Goal: Transaction & Acquisition: Download file/media

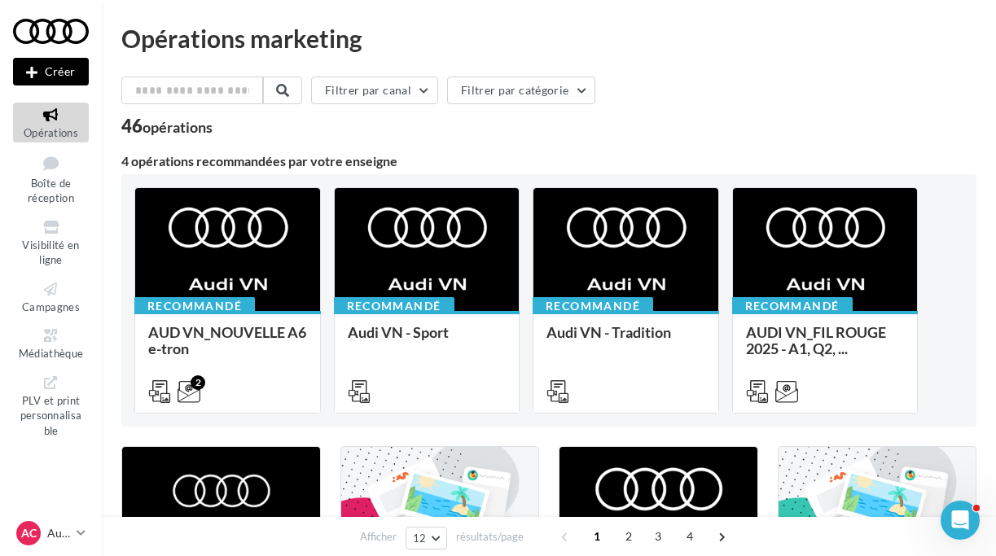
click at [57, 28] on div at bounding box center [51, 31] width 76 height 41
click at [46, 335] on icon at bounding box center [51, 335] width 66 height 19
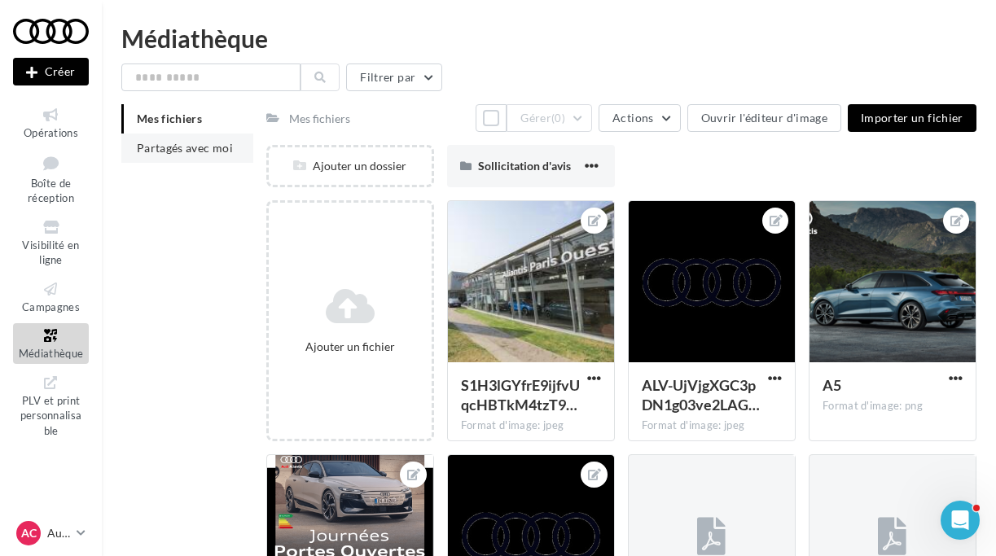
click at [164, 148] on span "Partagés avec moi" at bounding box center [185, 148] width 96 height 14
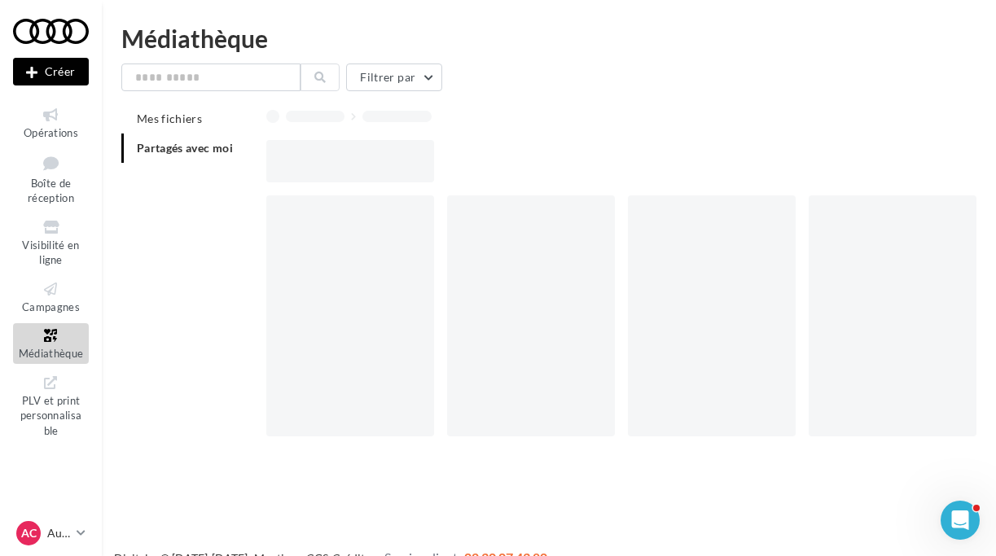
scroll to position [7, 0]
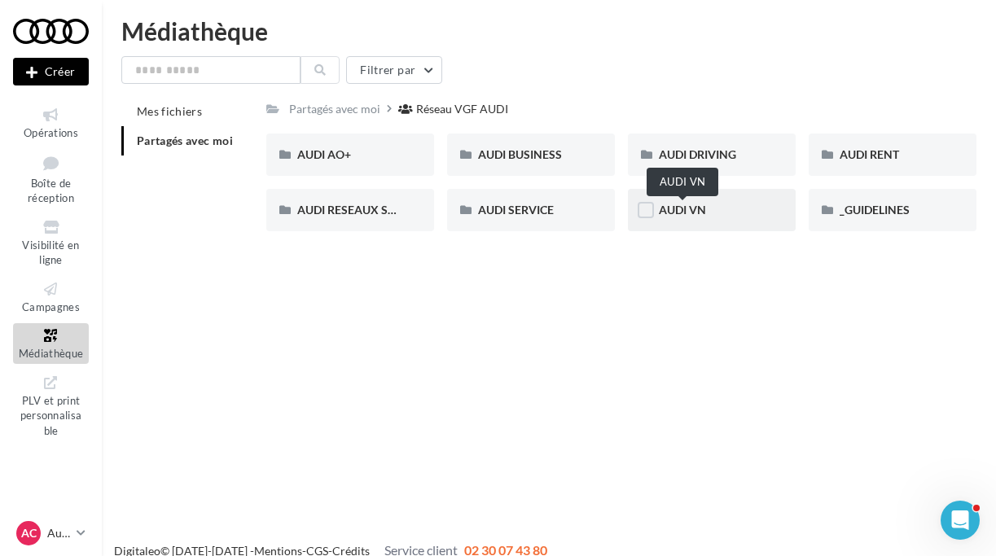
click at [661, 209] on span "AUDI VN" at bounding box center [682, 210] width 47 height 14
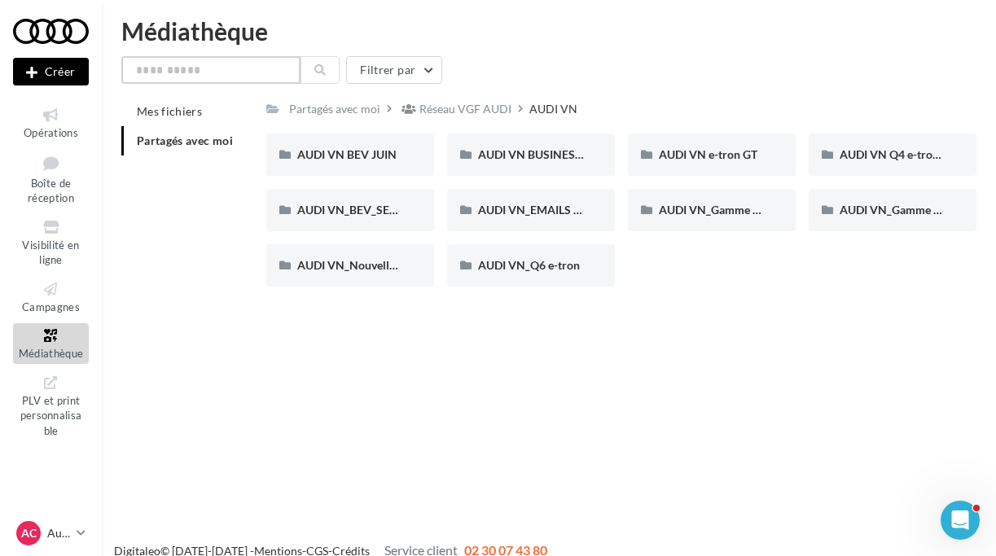
click at [251, 72] on input "text" at bounding box center [210, 70] width 179 height 28
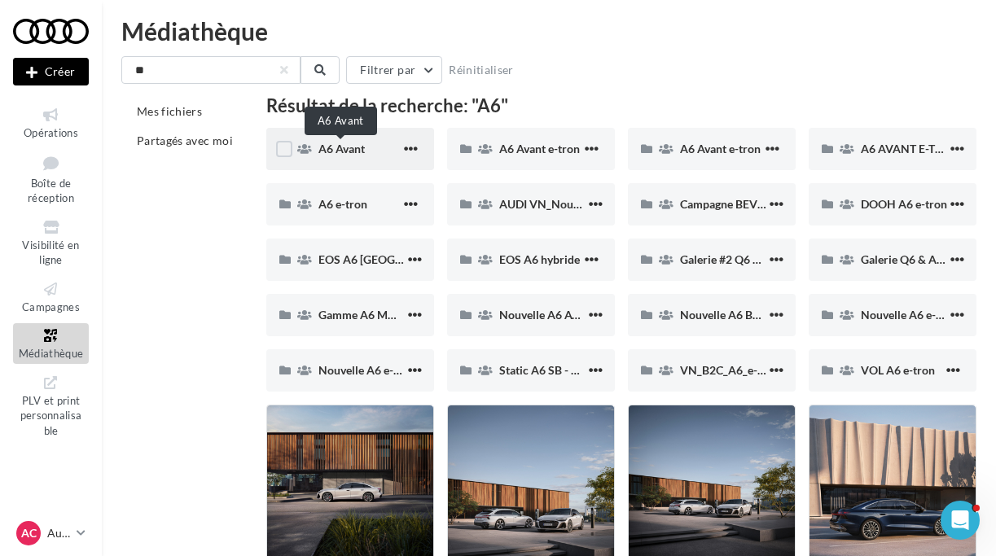
click at [353, 151] on span "A6 Avant" at bounding box center [341, 149] width 46 height 14
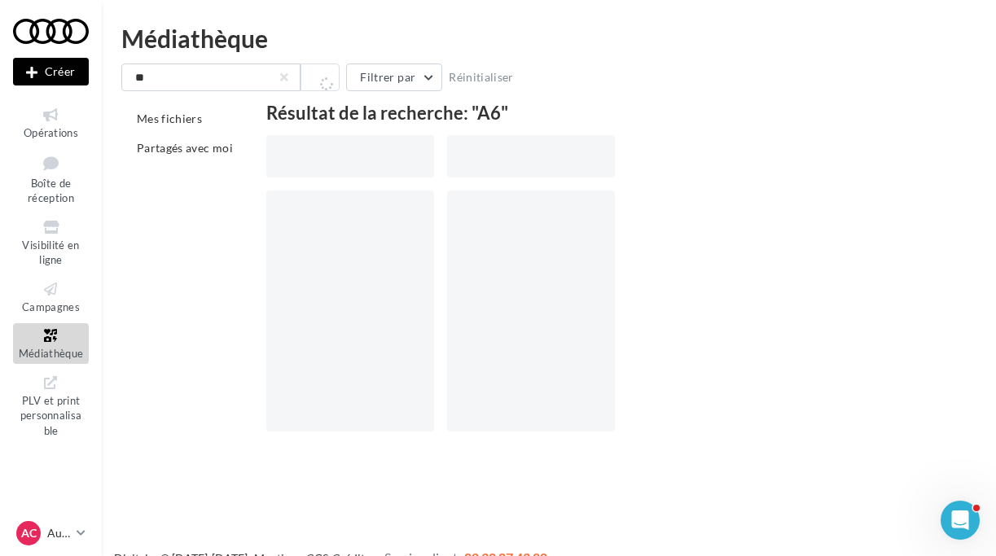
scroll to position [7, 0]
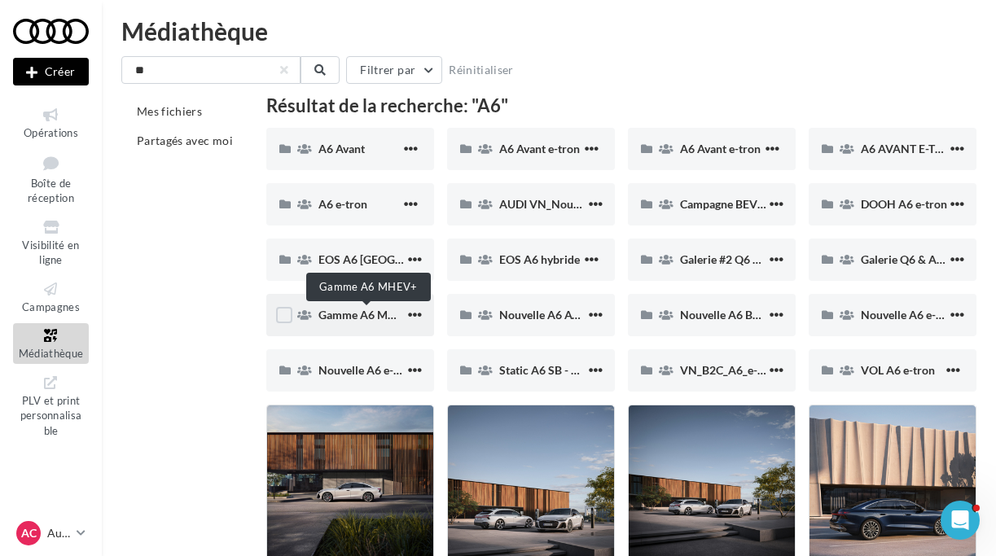
click at [352, 313] on span "Gamme A6 MHEV+" at bounding box center [367, 315] width 99 height 14
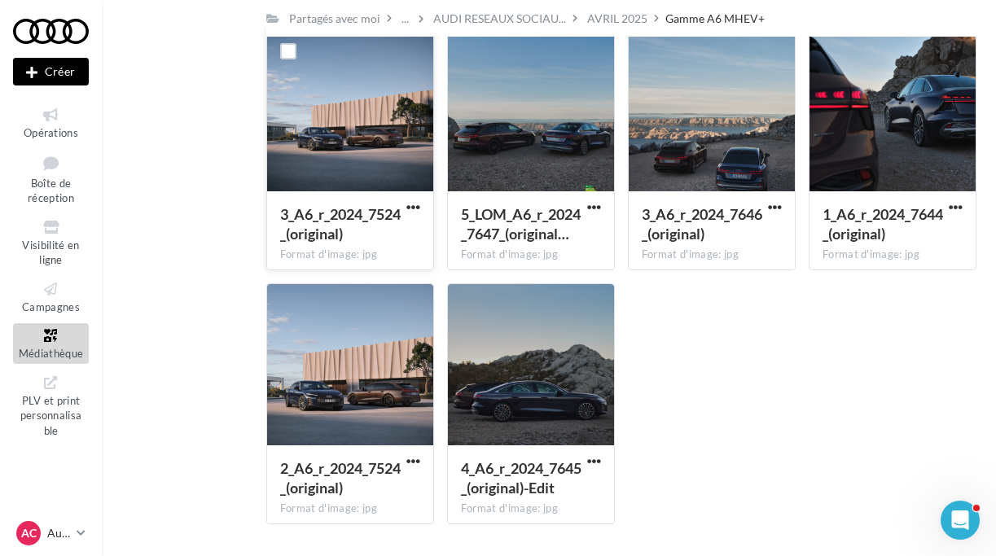
scroll to position [368, 1]
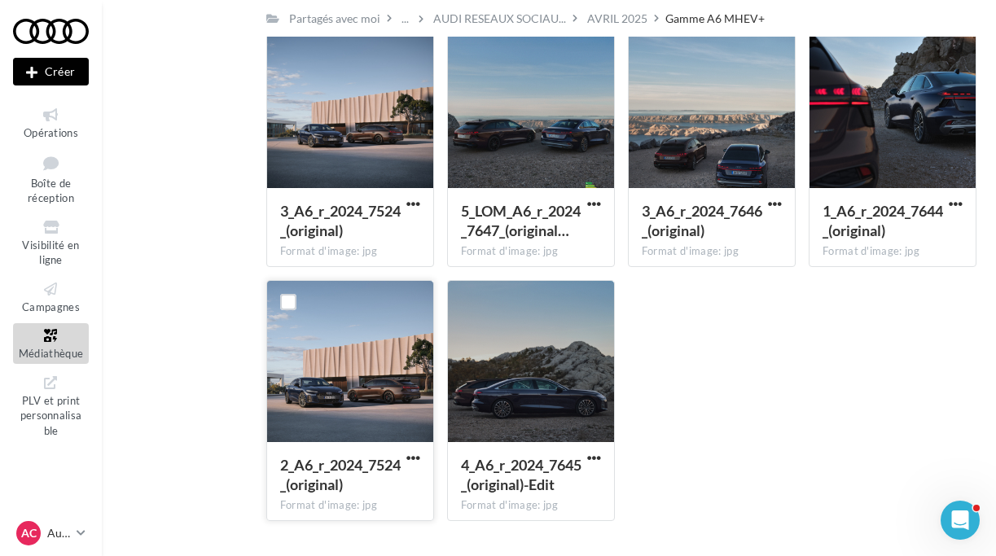
click at [353, 313] on div at bounding box center [350, 362] width 166 height 163
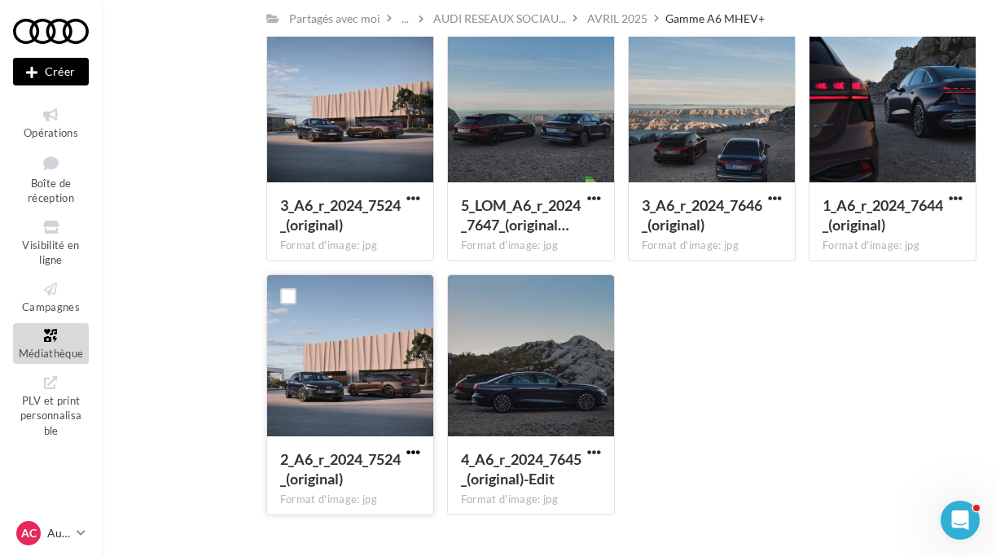
click at [414, 451] on span "button" at bounding box center [413, 452] width 14 height 14
click at [225, 410] on div "Mes fichiers Partagés avec moi Partagés avec moi ... AUDI RESEAUX SOCIAU... AVR…" at bounding box center [555, 130] width 868 height 798
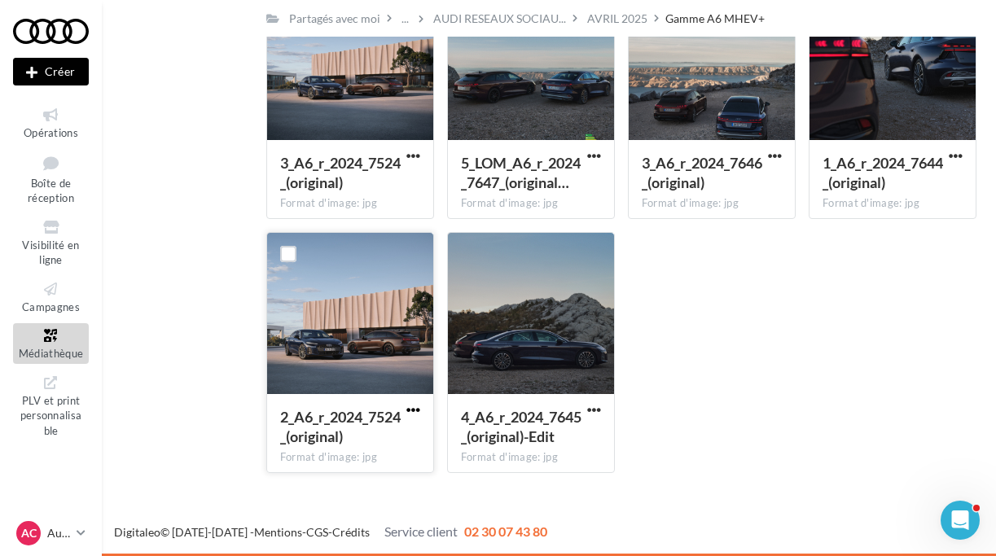
scroll to position [417, 0]
click at [418, 410] on span "button" at bounding box center [413, 410] width 14 height 14
click at [304, 444] on button "Télécharger" at bounding box center [342, 443] width 163 height 42
click at [598, 405] on span "button" at bounding box center [594, 410] width 14 height 14
click at [513, 443] on button "Télécharger" at bounding box center [522, 443] width 163 height 42
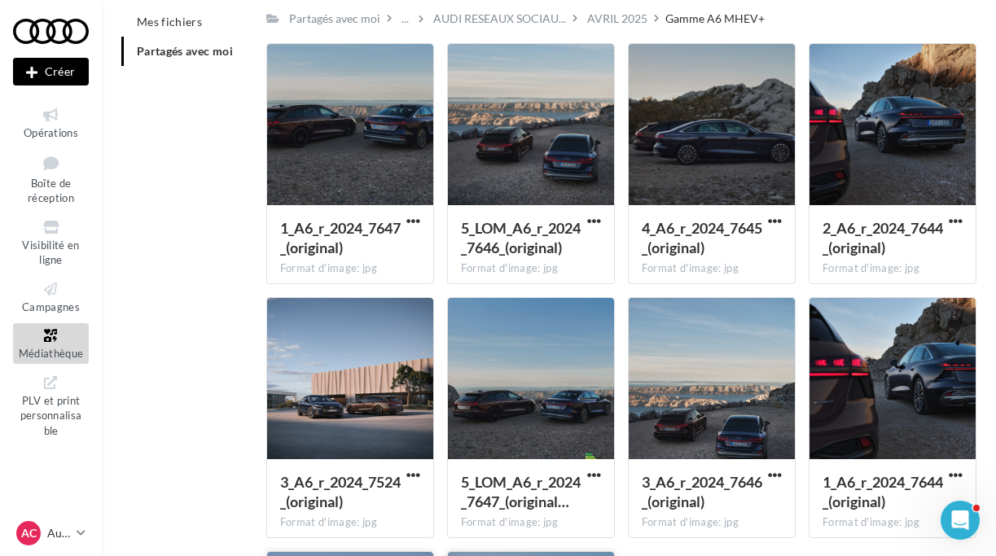
scroll to position [17, 0]
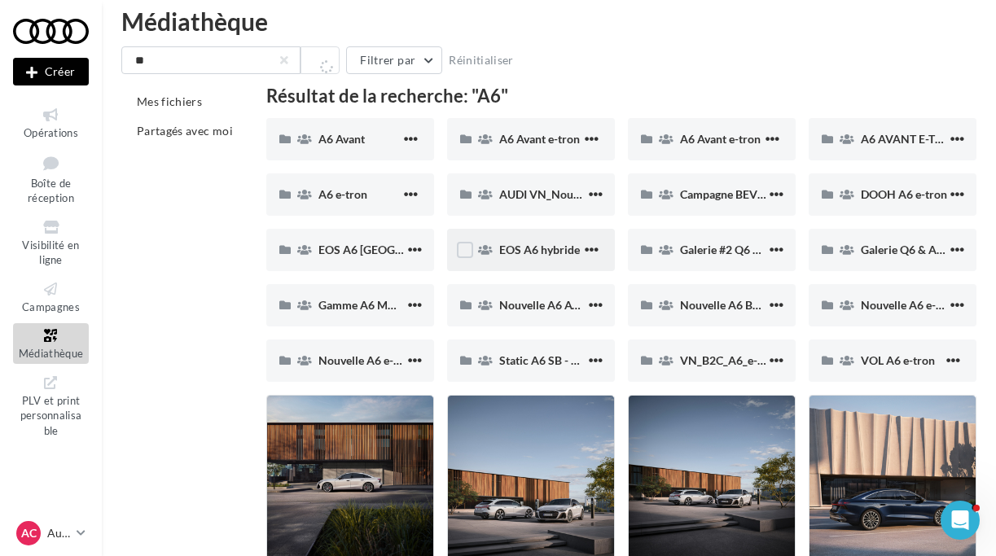
scroll to position [7, 0]
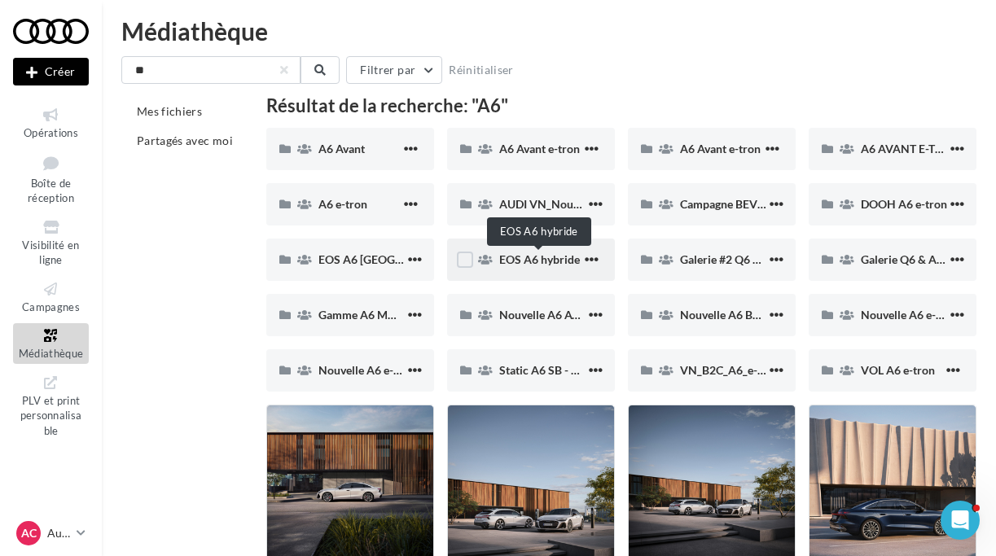
click at [536, 261] on span "EOS A6 hybride" at bounding box center [539, 259] width 81 height 14
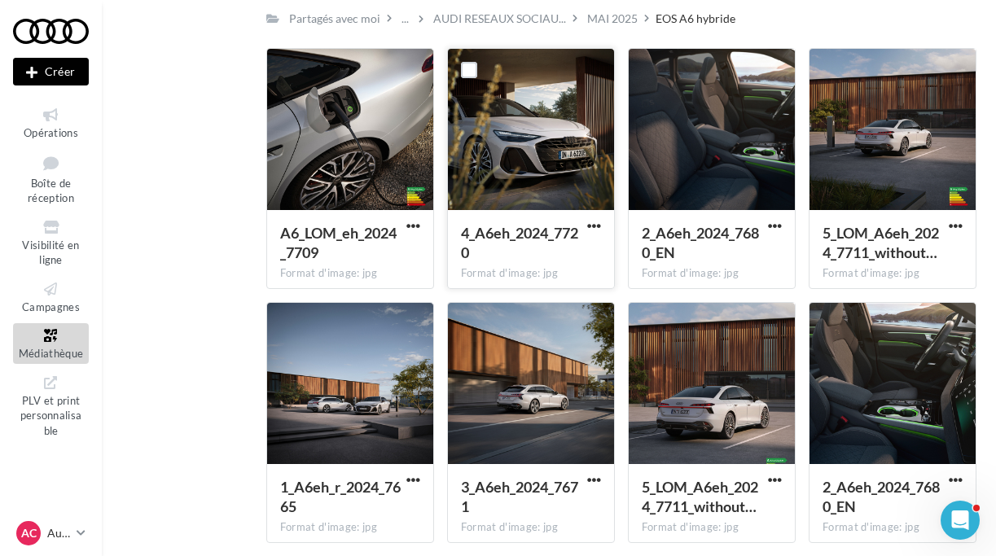
scroll to position [351, 0]
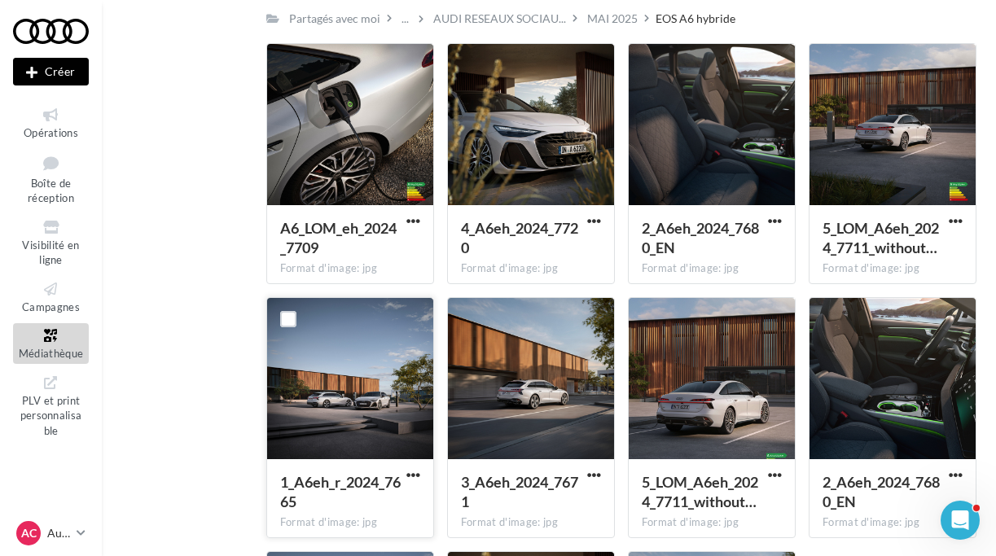
click at [420, 475] on button "button" at bounding box center [413, 476] width 20 height 16
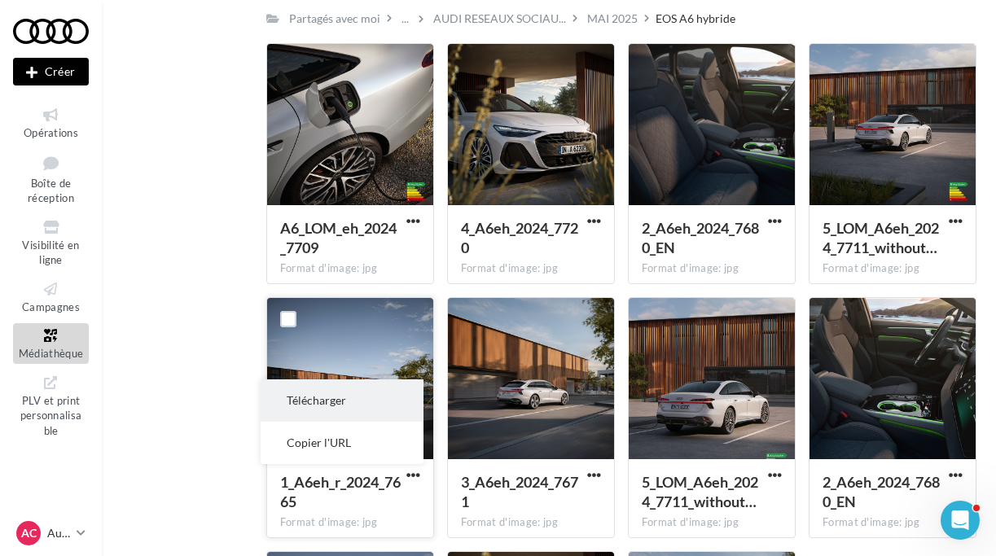
click at [351, 399] on button "Télécharger" at bounding box center [342, 400] width 163 height 42
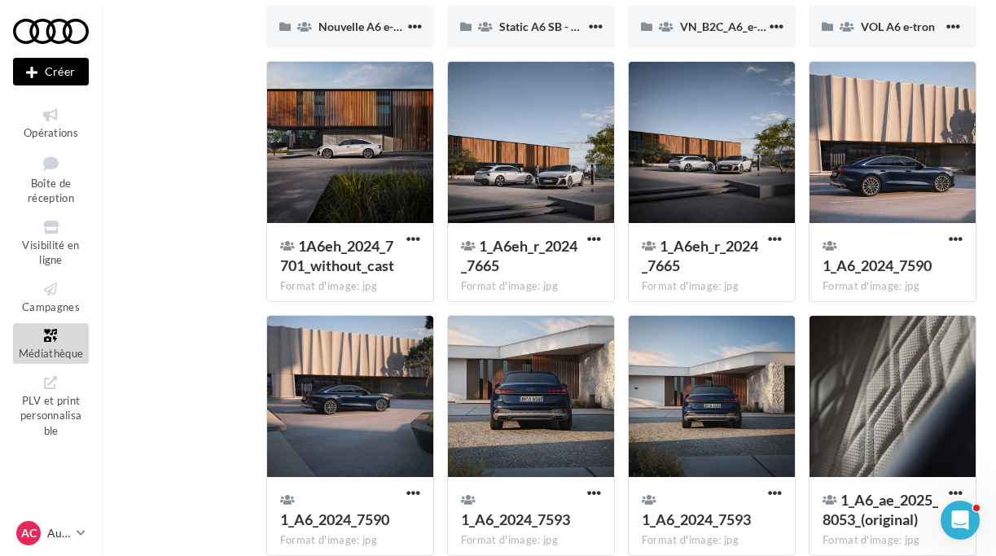
scroll to position [7, 0]
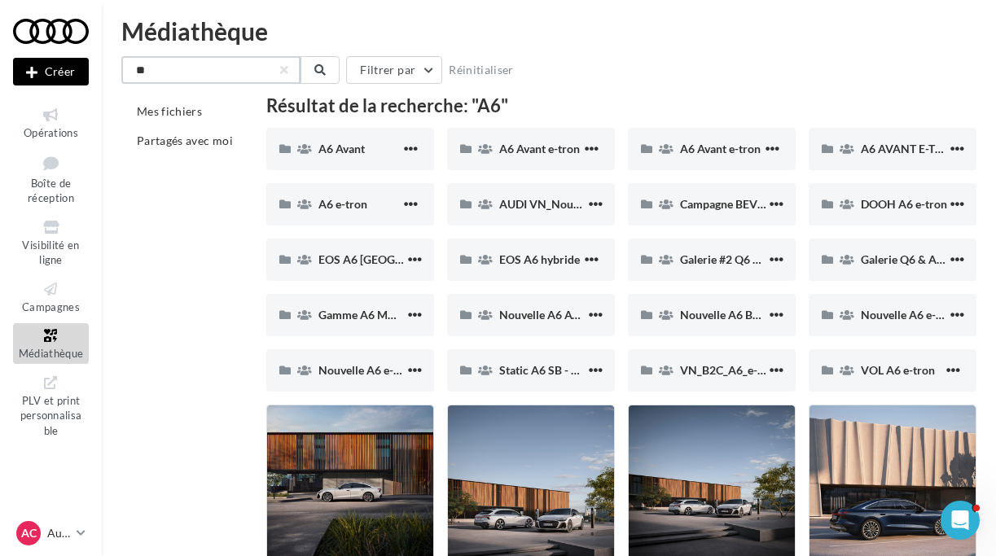
drag, startPoint x: 159, startPoint y: 74, endPoint x: 122, endPoint y: 73, distance: 36.6
click at [123, 73] on div "Nouvelle campagne Créer Opérations Boîte de réception Visibilité en ligne Campa…" at bounding box center [498, 501] width 996 height 964
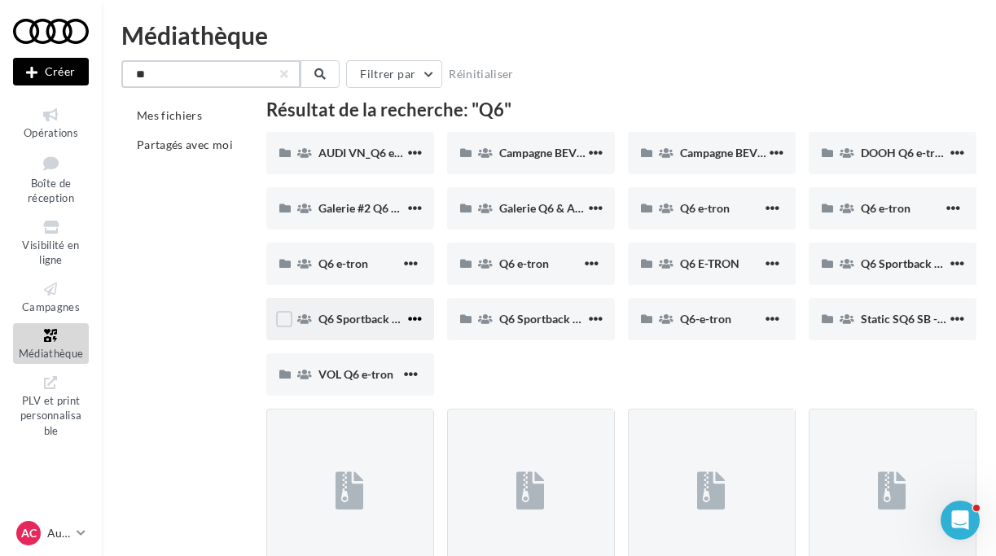
type input "**"
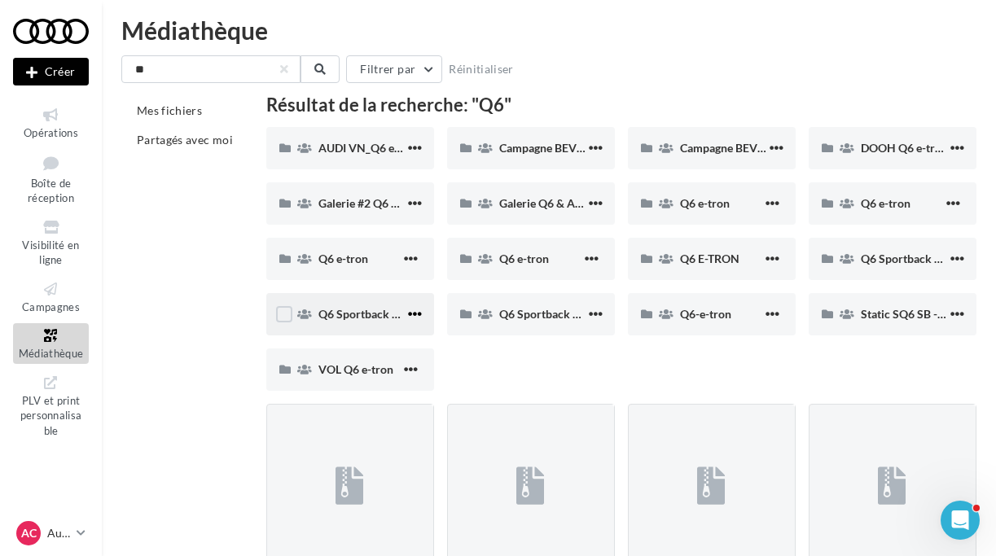
click at [413, 320] on button "button" at bounding box center [415, 315] width 20 height 16
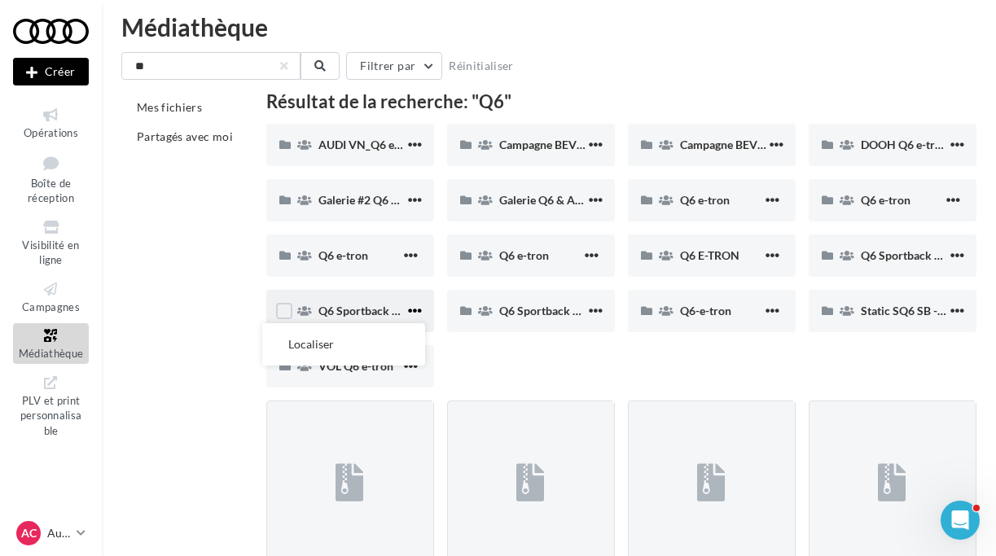
scroll to position [6, 0]
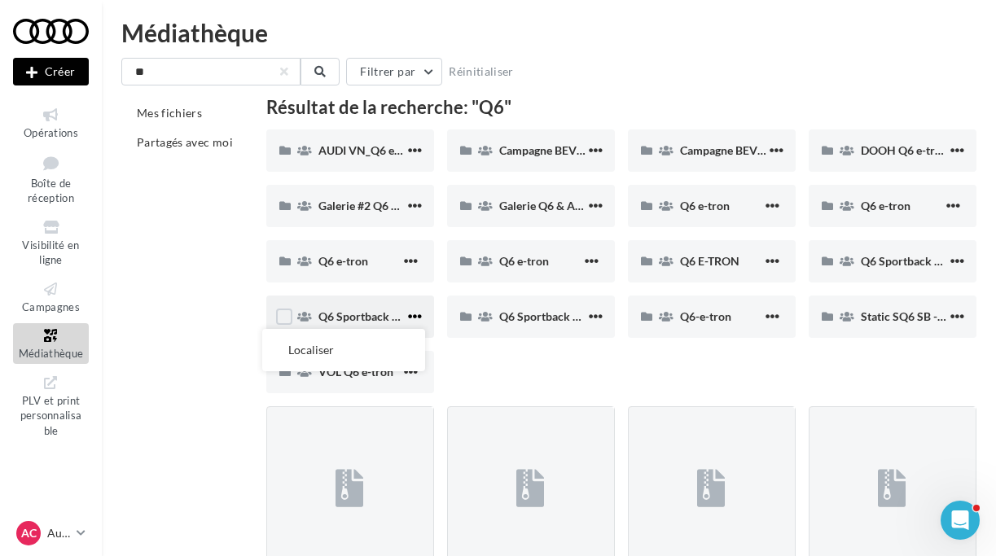
click at [418, 310] on div "Q6 Sportback e-tron Localiser" at bounding box center [350, 317] width 168 height 42
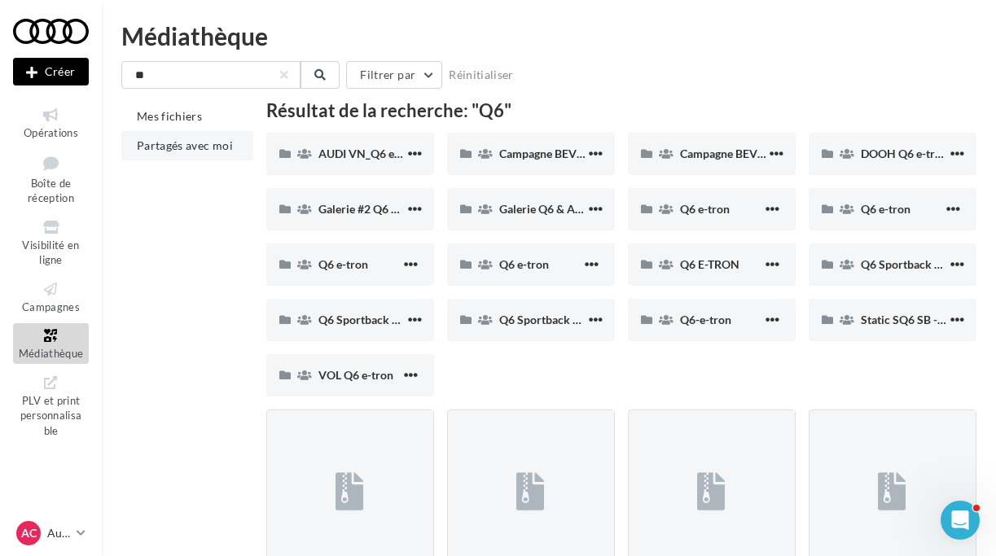
scroll to position [1, 0]
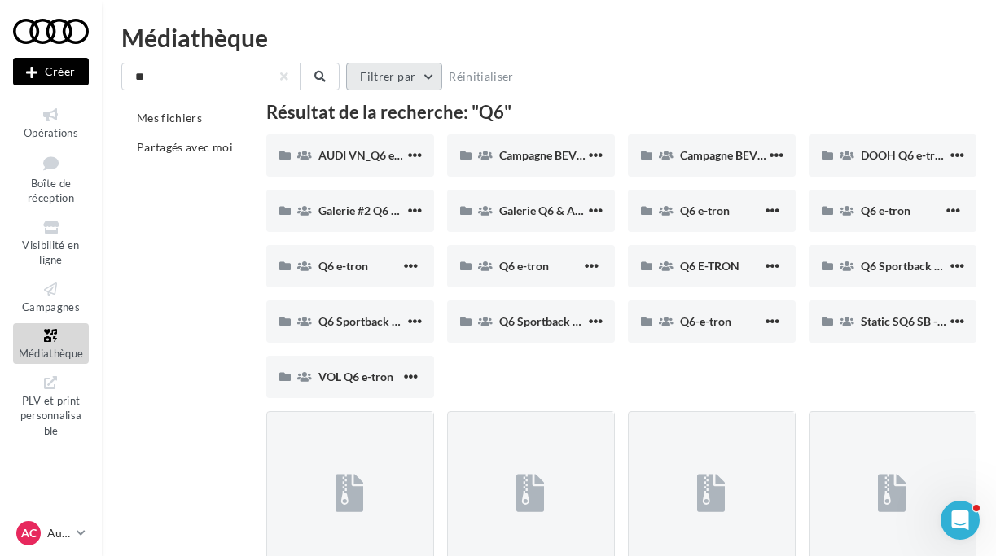
click at [425, 80] on button "Filtrer par" at bounding box center [394, 77] width 96 height 28
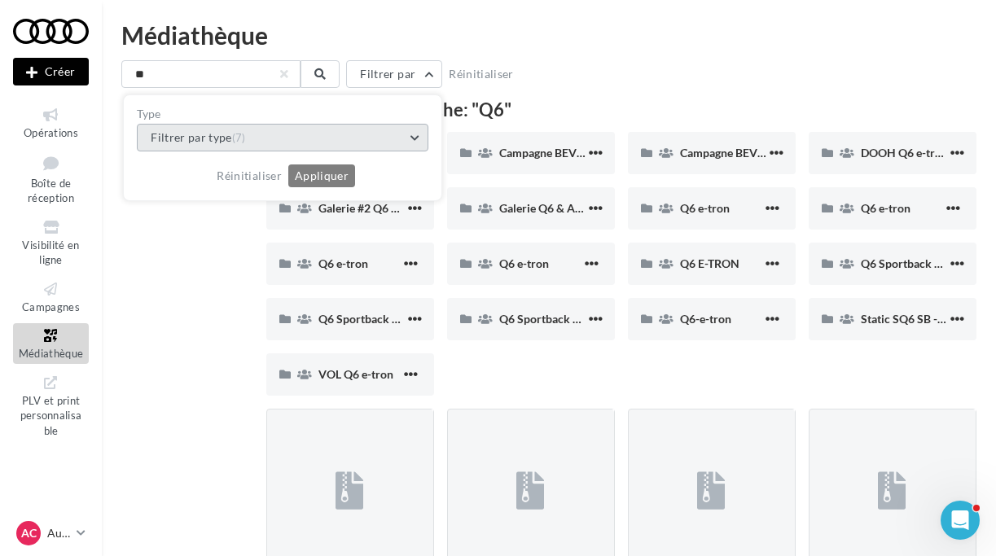
click at [414, 139] on button "Filtrer par type (7)" at bounding box center [282, 138] width 291 height 28
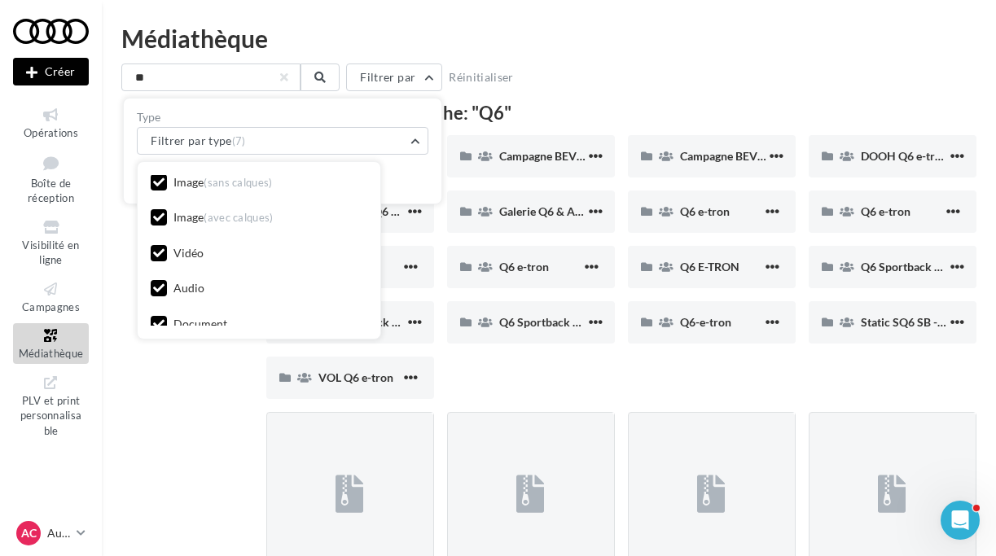
click at [155, 256] on icon at bounding box center [158, 252] width 11 height 11
click at [159, 284] on icon at bounding box center [158, 283] width 11 height 11
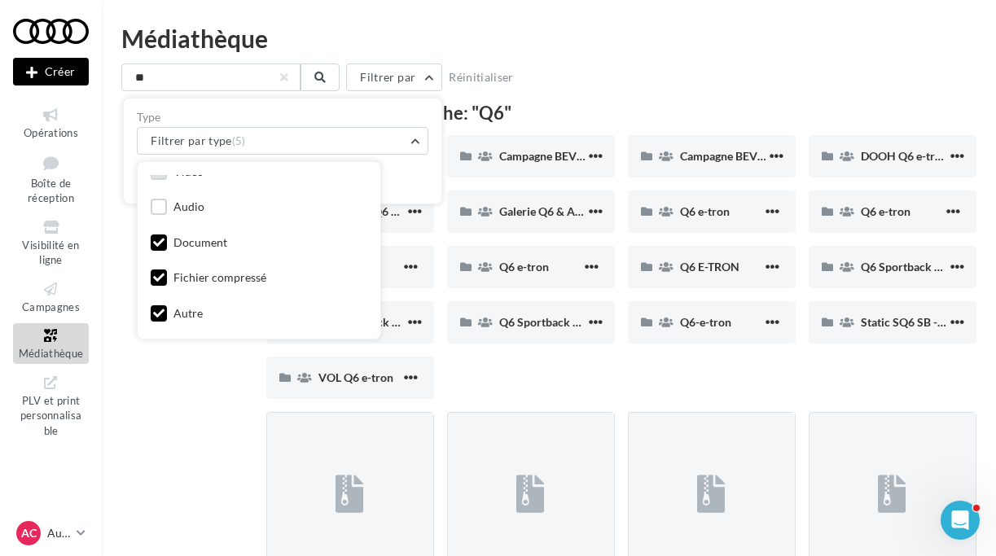
scroll to position [6, 0]
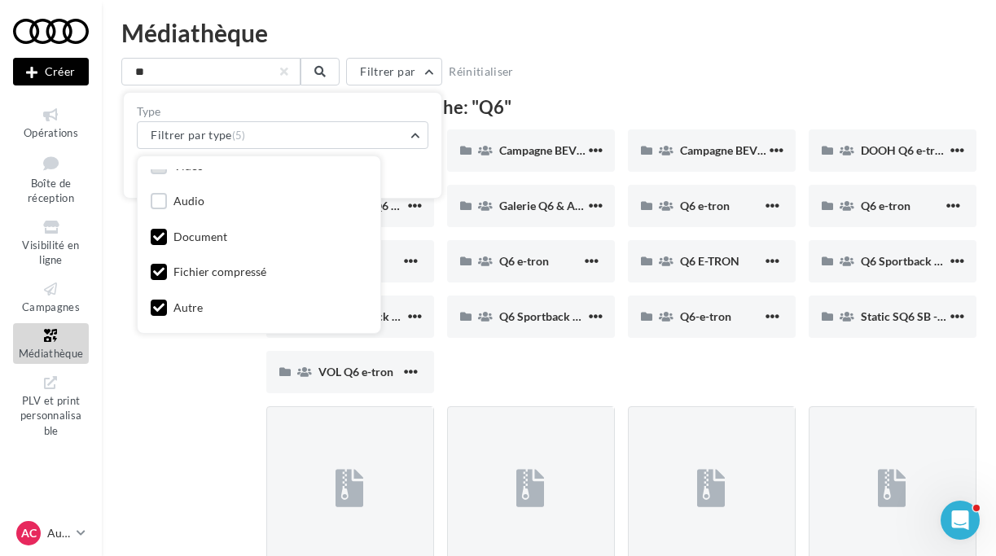
click at [162, 247] on div at bounding box center [159, 239] width 16 height 20
click at [155, 278] on icon at bounding box center [158, 271] width 11 height 11
click at [157, 239] on label at bounding box center [159, 242] width 16 height 16
click at [155, 313] on icon at bounding box center [158, 312] width 11 height 11
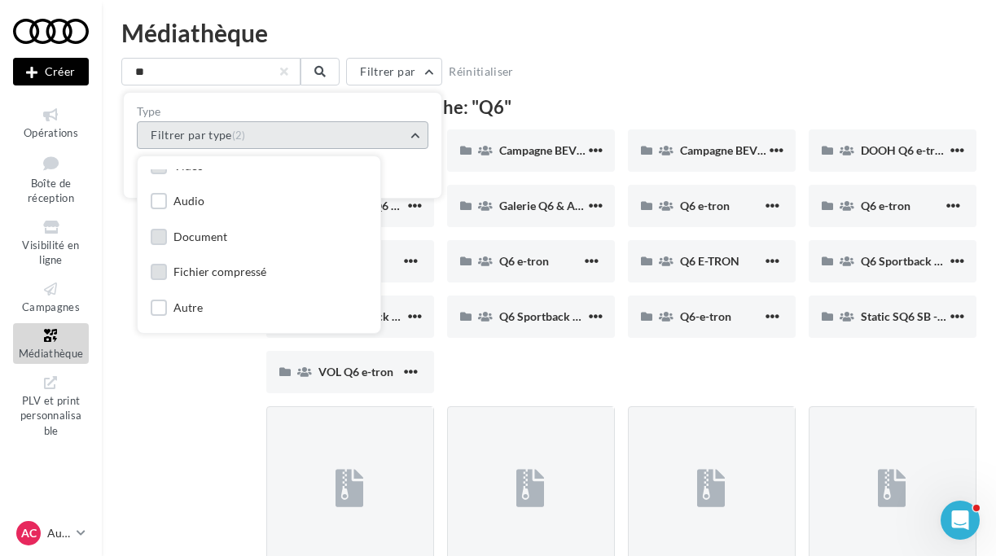
scroll to position [87, 0]
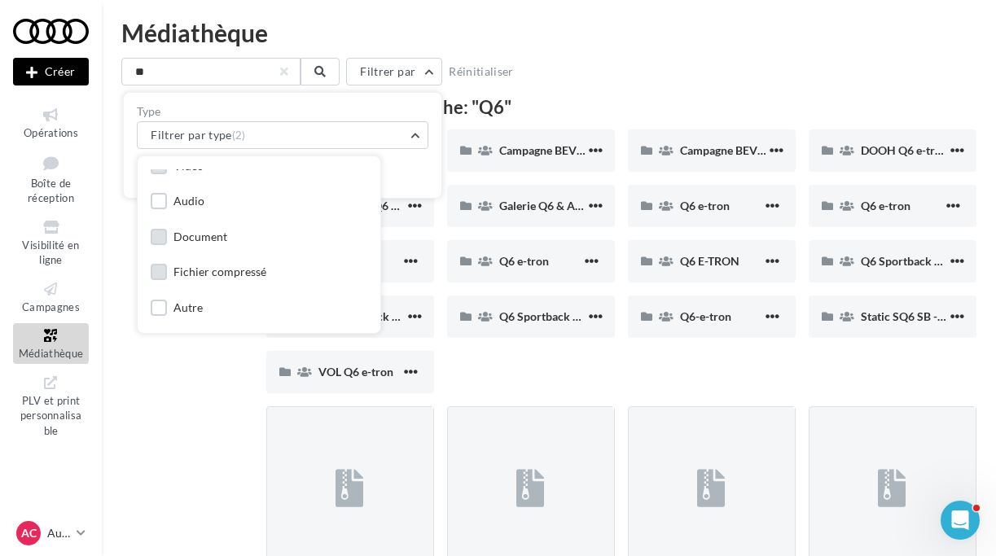
click at [437, 118] on div "Type Filtrer par type (2) Image (sans calques) Image (avec calques) Vidéo Audio…" at bounding box center [282, 145] width 317 height 105
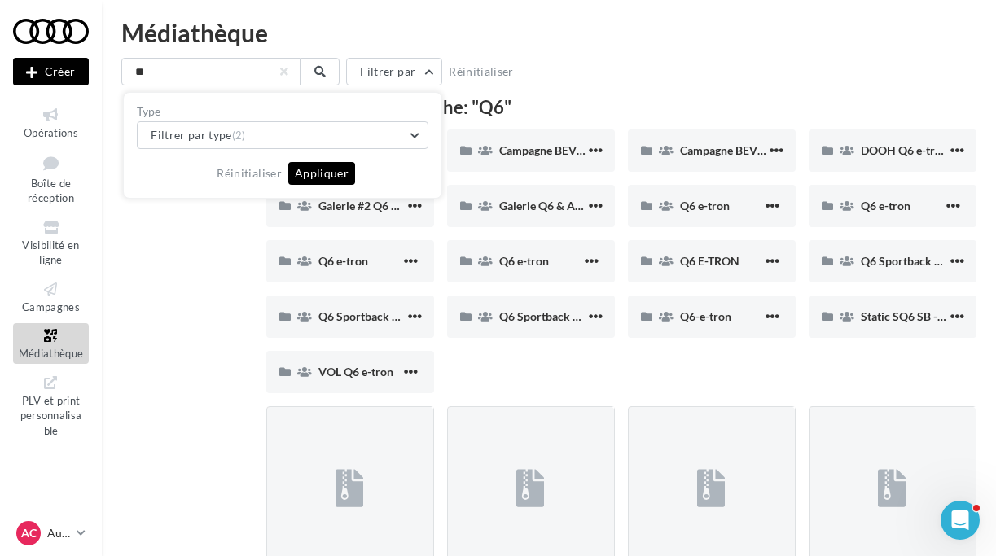
click at [330, 173] on button "Appliquer" at bounding box center [321, 173] width 67 height 23
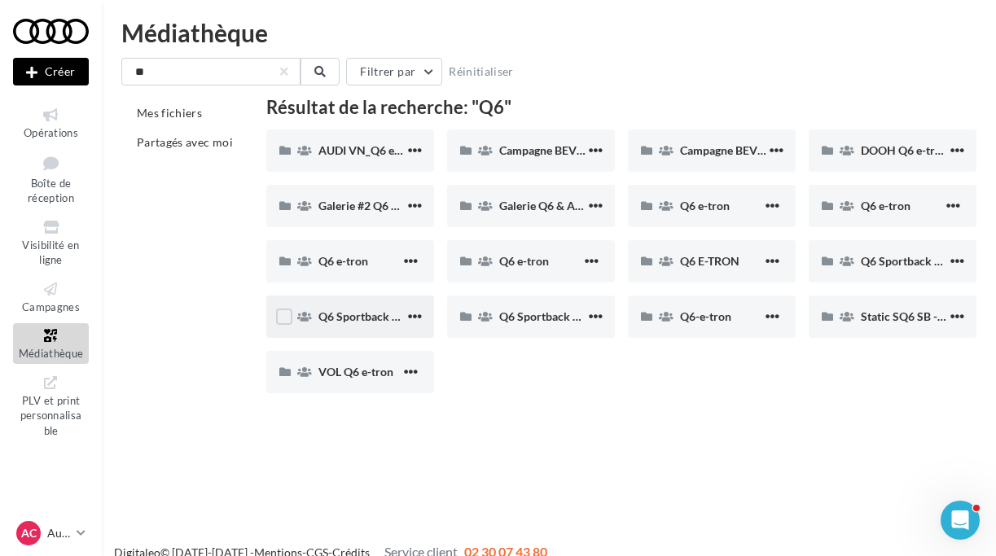
click at [405, 317] on button "button" at bounding box center [415, 317] width 20 height 16
click at [238, 287] on div "Mes fichiers Partagés avec moi Résultat de la recherche: "Q6" AUDI VN_Q6 e-tron…" at bounding box center [555, 253] width 868 height 308
click at [591, 313] on span "button" at bounding box center [596, 316] width 14 height 14
click at [519, 314] on span "Q6 Sportback e-tron" at bounding box center [551, 316] width 105 height 14
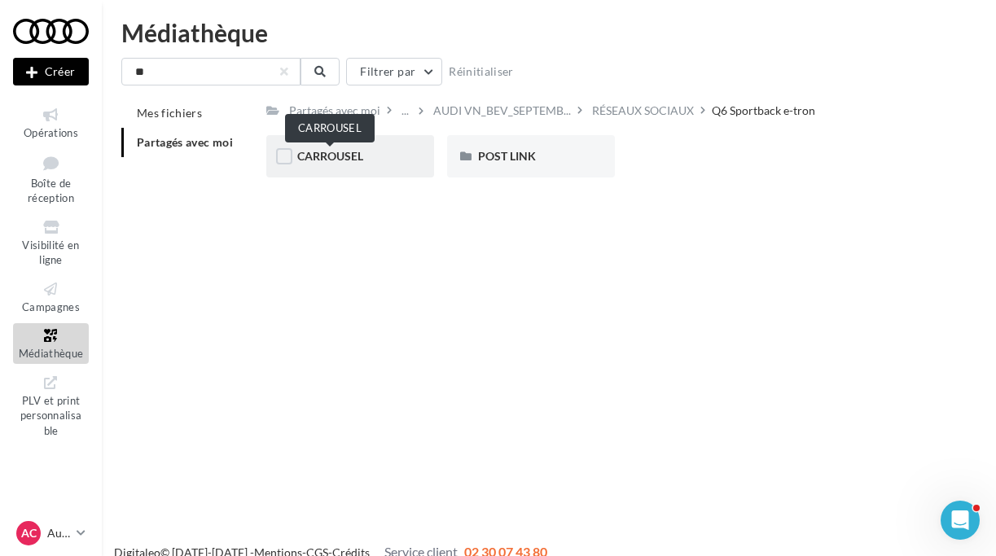
click at [331, 155] on span "CARROUSEL" at bounding box center [330, 156] width 66 height 14
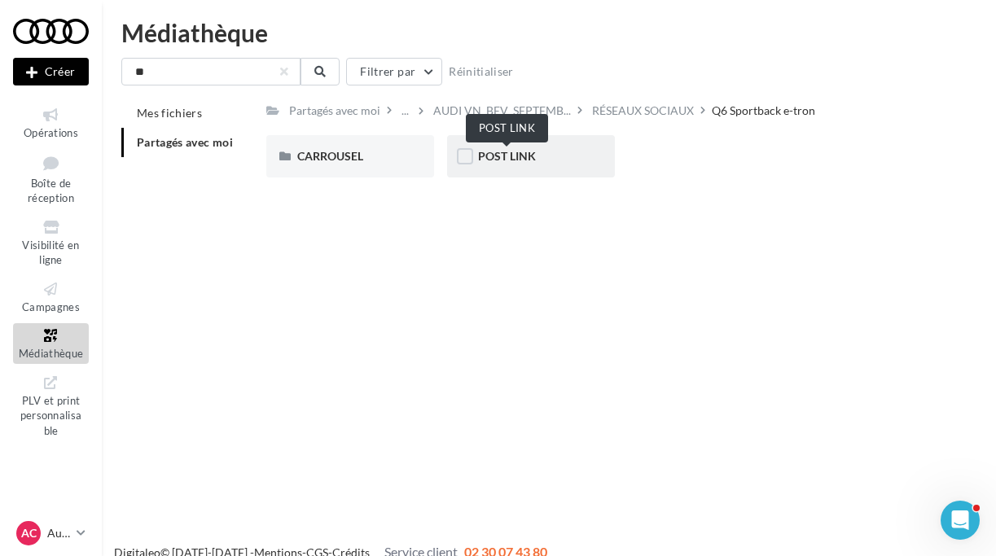
click at [495, 151] on span "POST LINK" at bounding box center [507, 156] width 58 height 14
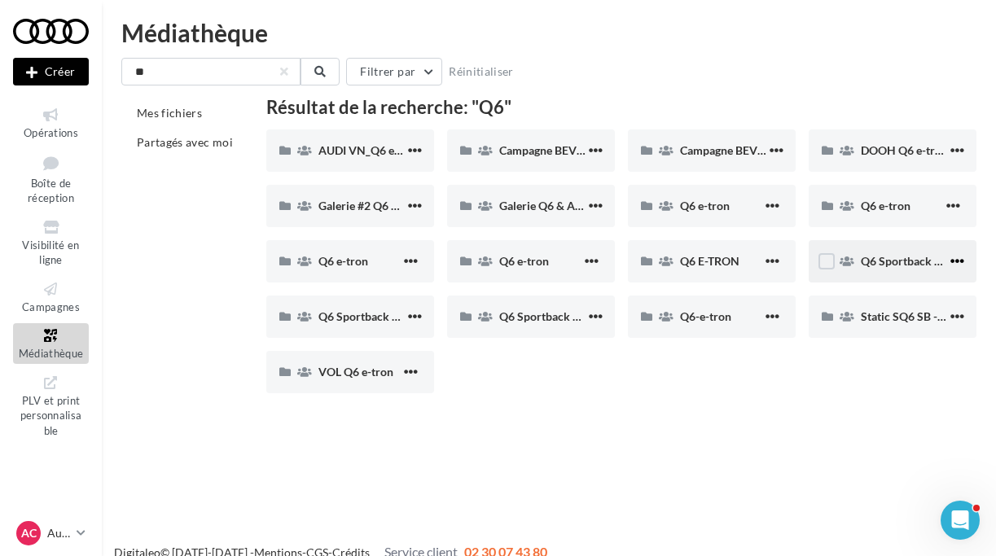
click at [951, 260] on span "button" at bounding box center [957, 261] width 14 height 14
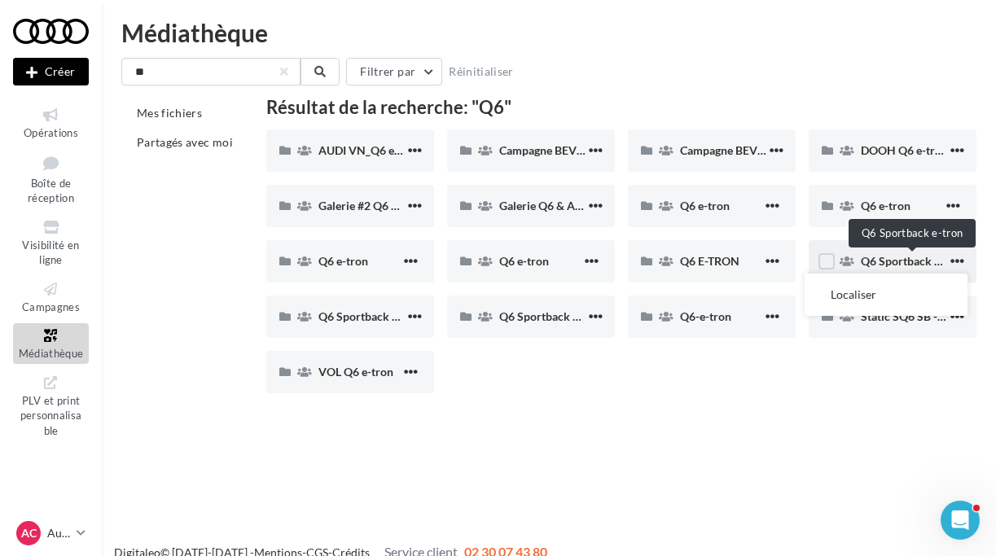
click at [897, 265] on span "Q6 Sportback e-tron" at bounding box center [913, 261] width 105 height 14
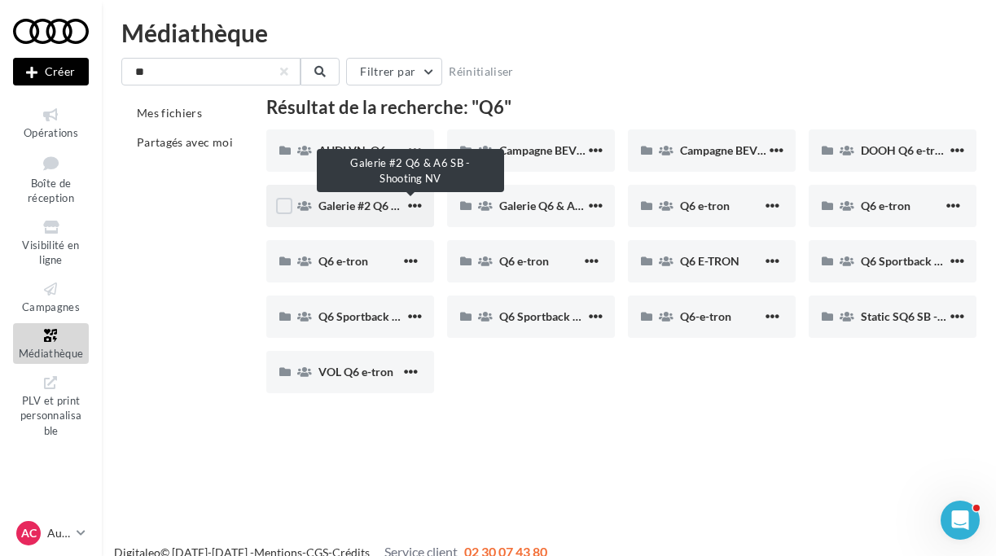
click at [335, 209] on span "Galerie #2 Q6 & A6 SB - Shooting NV" at bounding box center [412, 206] width 188 height 14
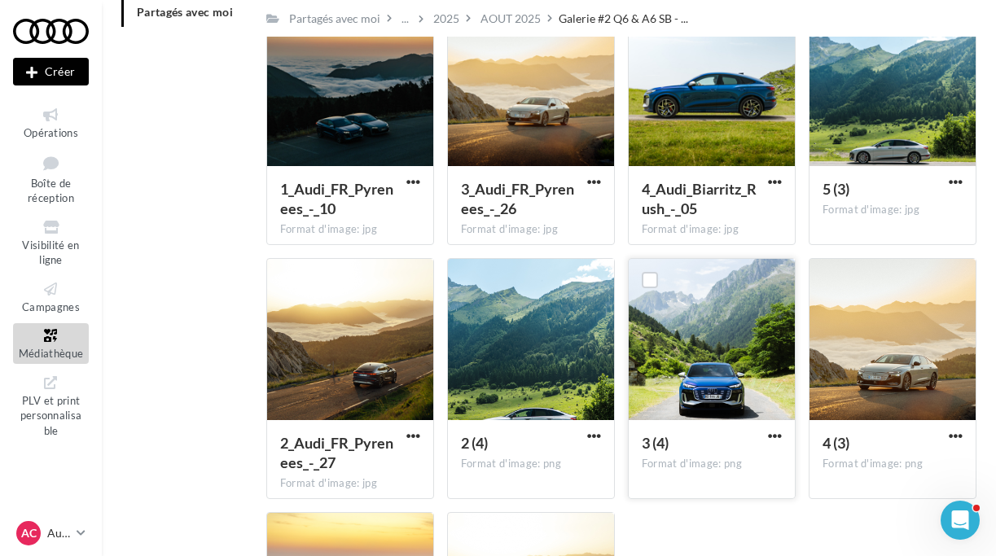
scroll to position [134, 0]
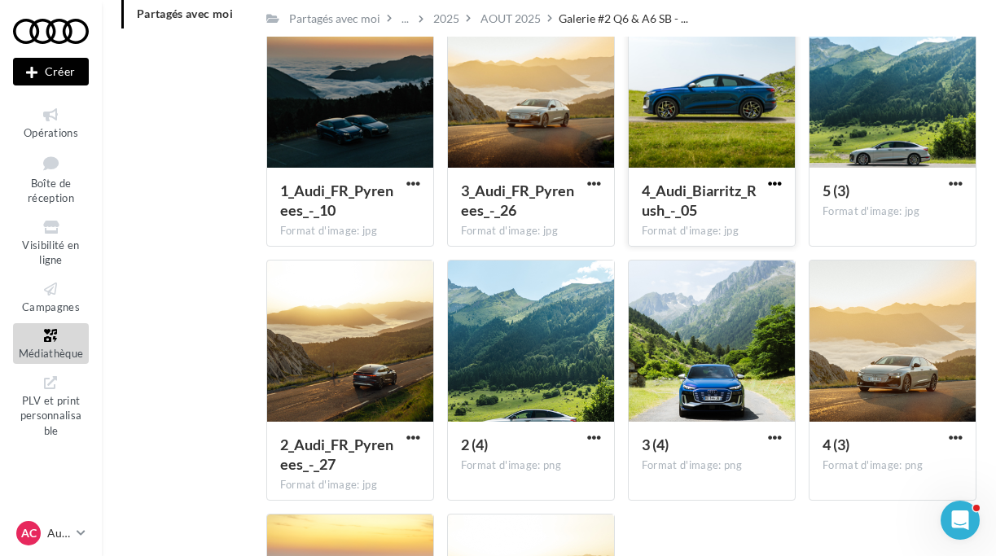
click at [770, 181] on span "button" at bounding box center [775, 184] width 14 height 14
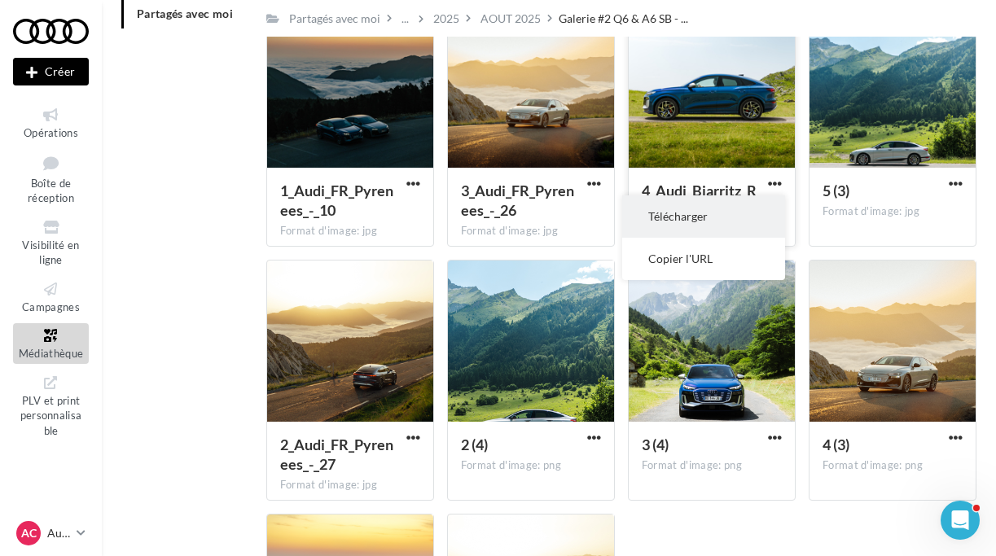
click at [694, 223] on button "Télécharger" at bounding box center [703, 216] width 163 height 42
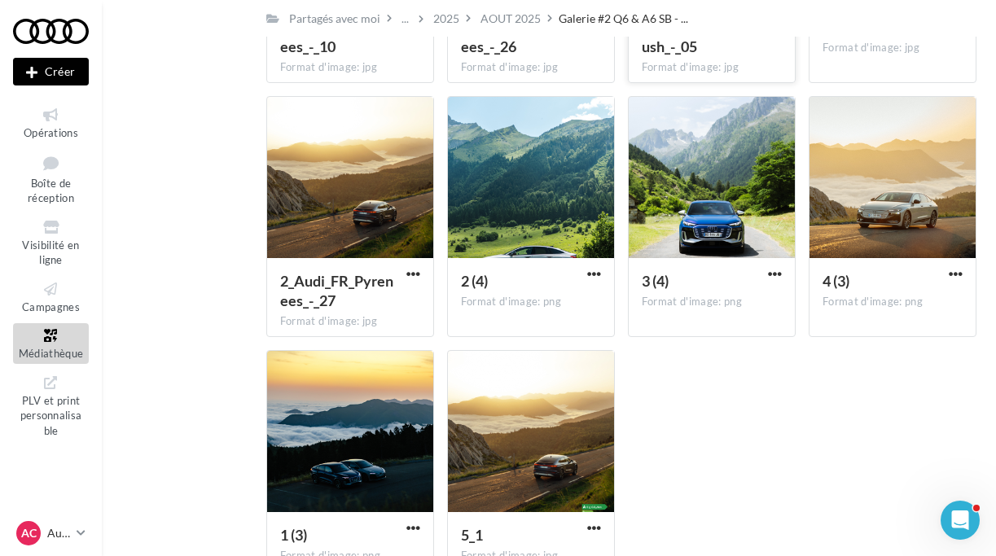
scroll to position [306, 0]
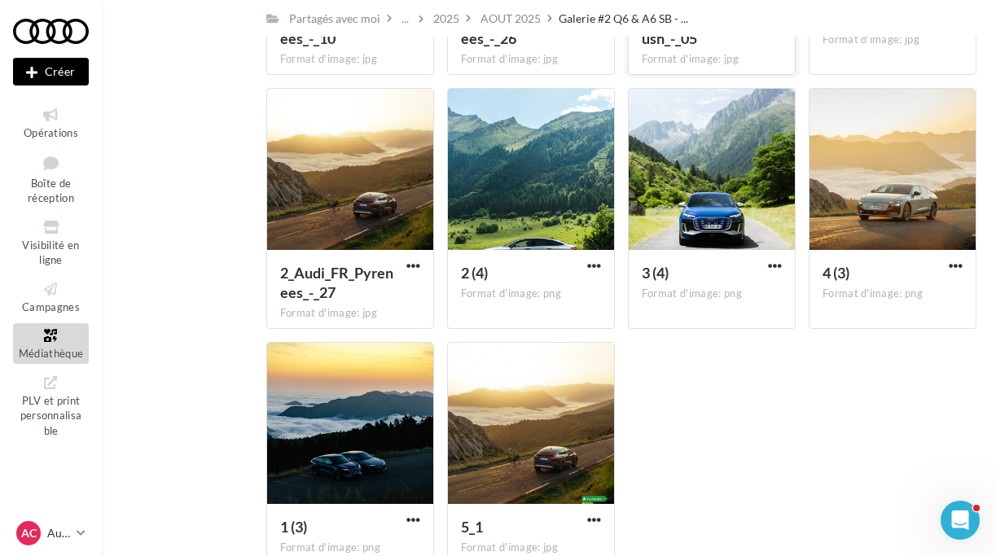
click at [782, 409] on div "1_Audi_FR_Pyrenees_-_10 Format d'image: jpg 1_Audi_FR_Pyrenees_-_10 3_Audi_FR_P…" at bounding box center [627, 215] width 723 height 762
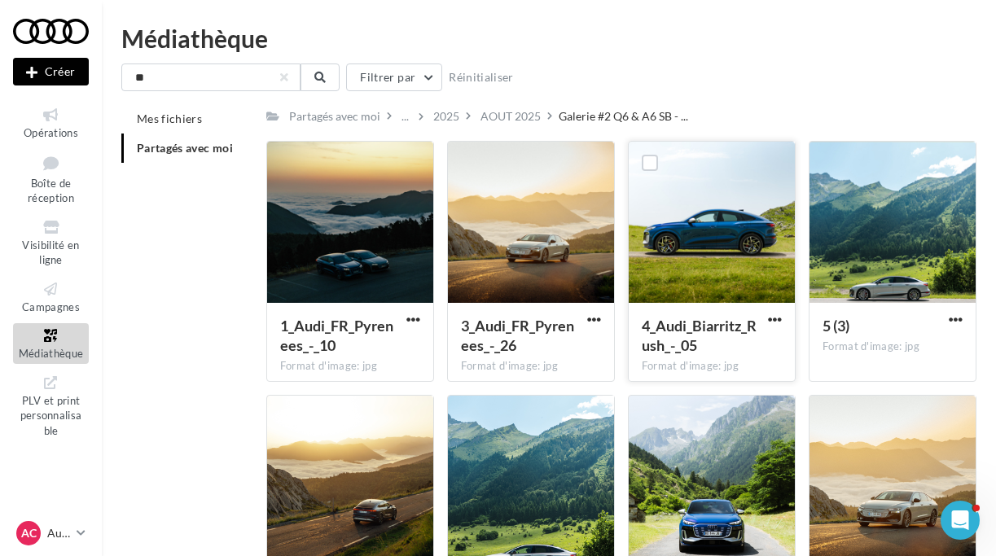
scroll to position [0, 0]
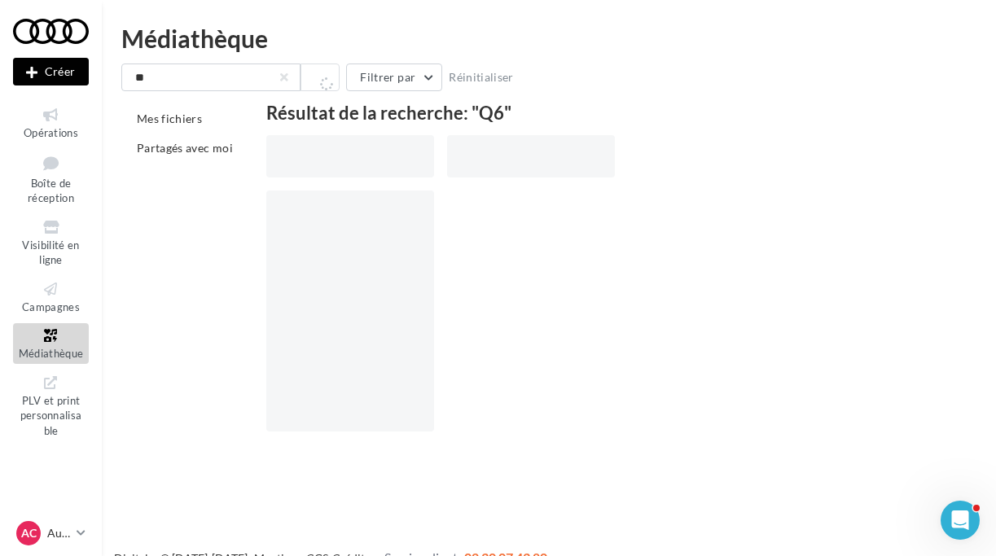
scroll to position [6, 0]
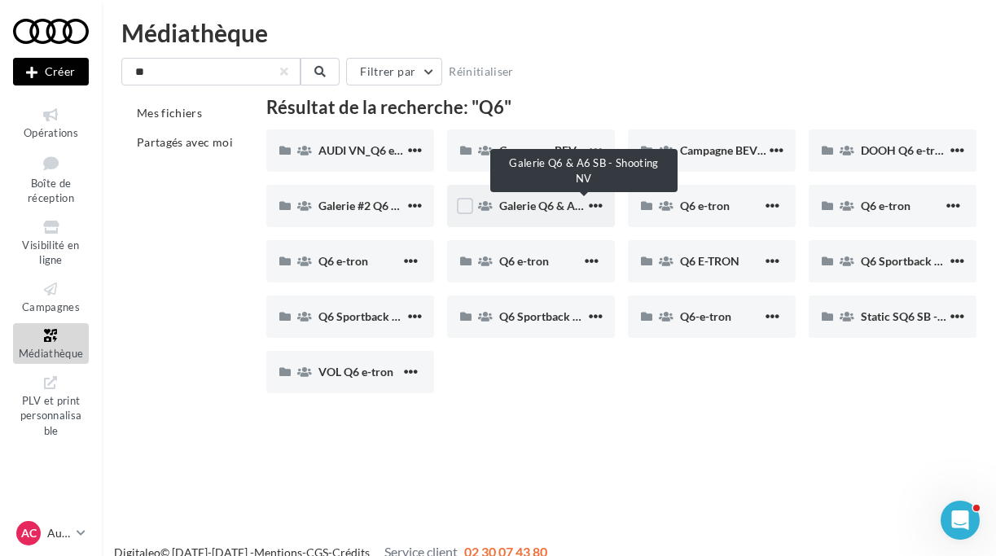
click at [544, 205] on span "Galerie Q6 & A6 SB - Shooting NV" at bounding box center [585, 206] width 173 height 14
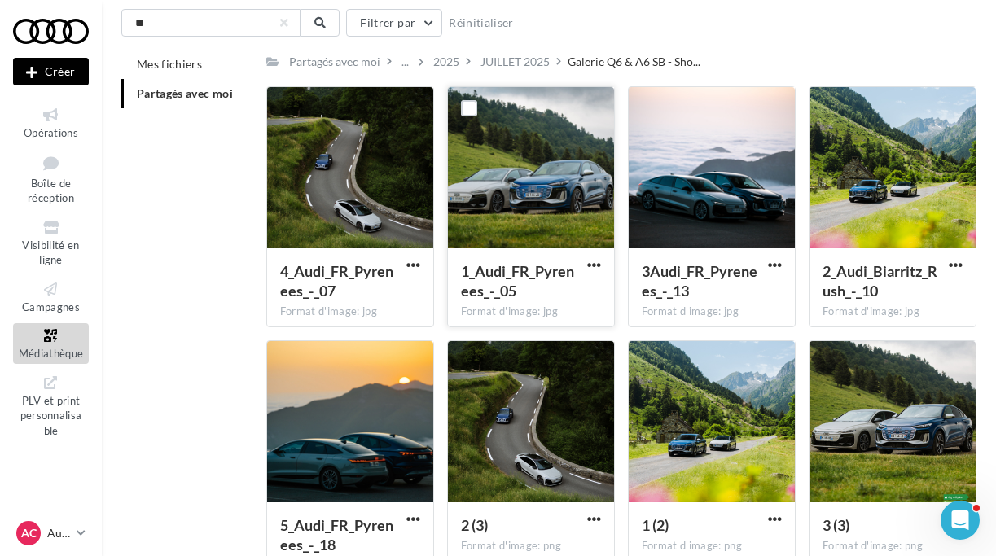
scroll to position [53, 0]
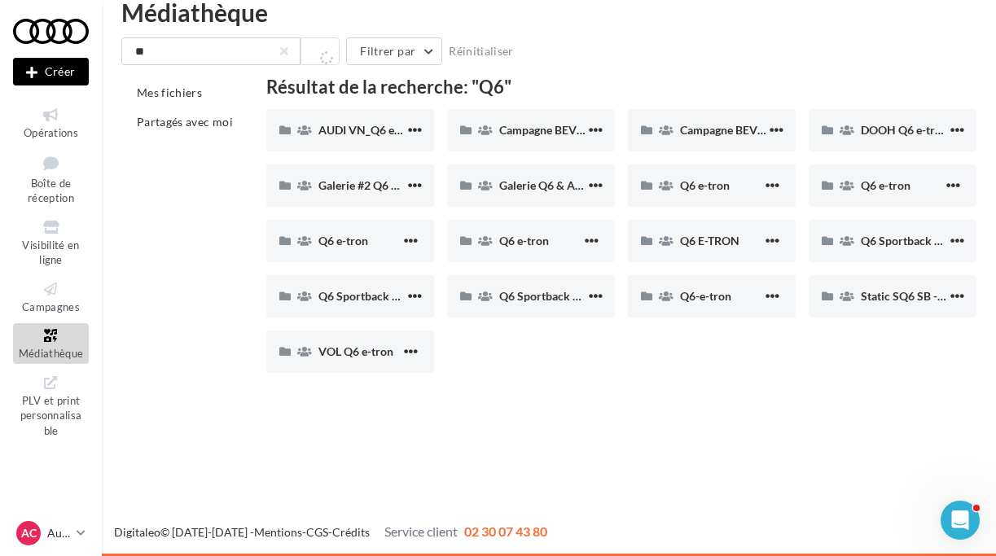
scroll to position [6, 0]
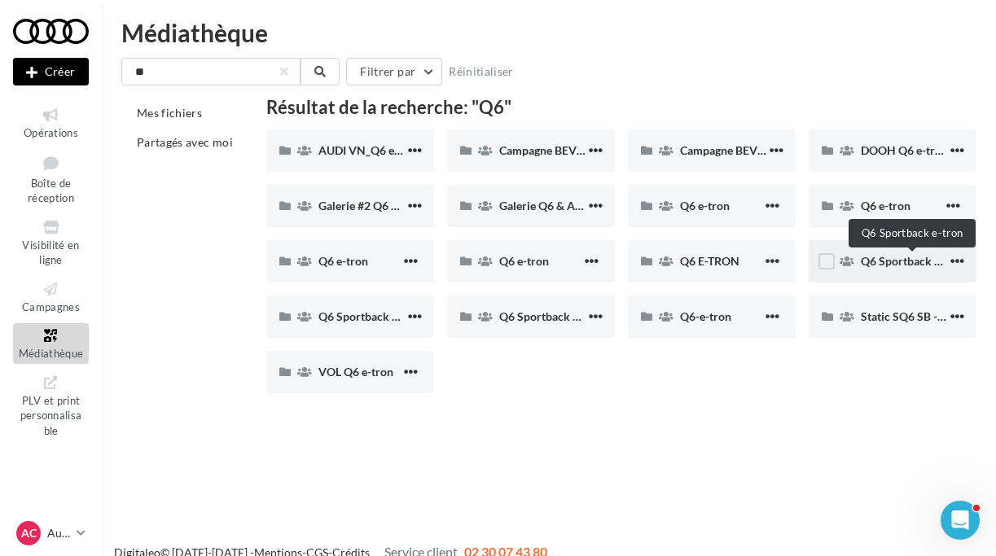
click at [913, 262] on span "Q6 Sportback e-tron" at bounding box center [913, 261] width 105 height 14
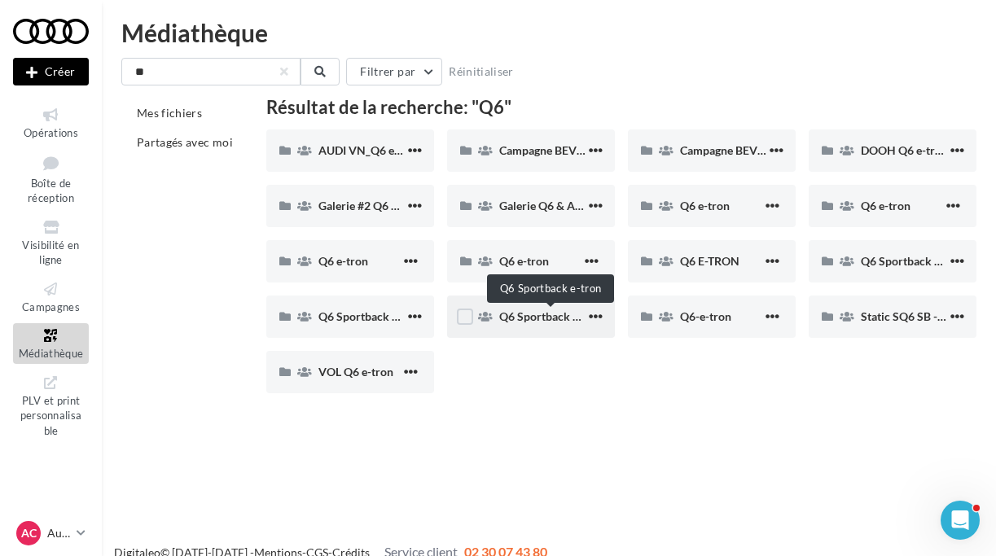
click at [531, 320] on span "Q6 Sportback e-tron" at bounding box center [551, 316] width 105 height 14
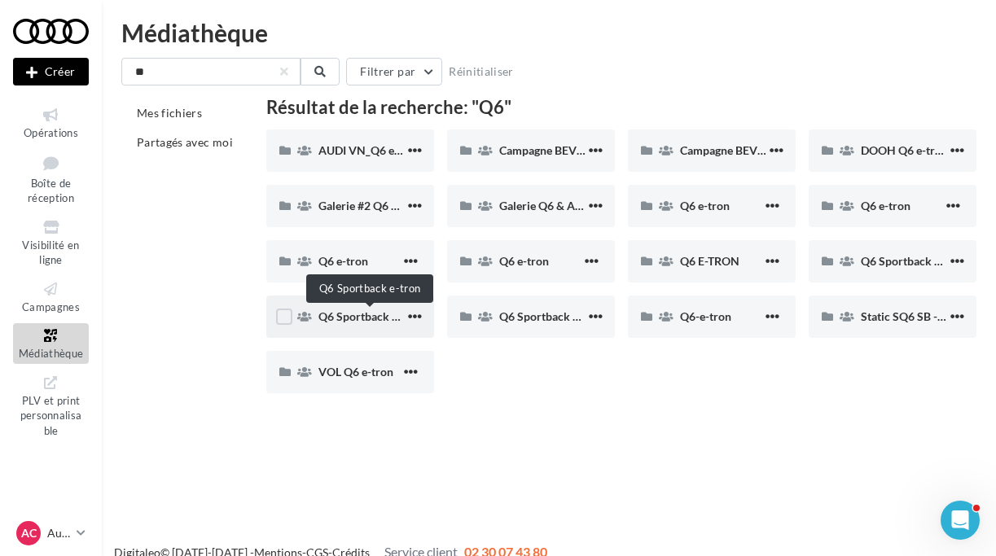
click at [353, 322] on span "Q6 Sportback e-tron" at bounding box center [370, 316] width 105 height 14
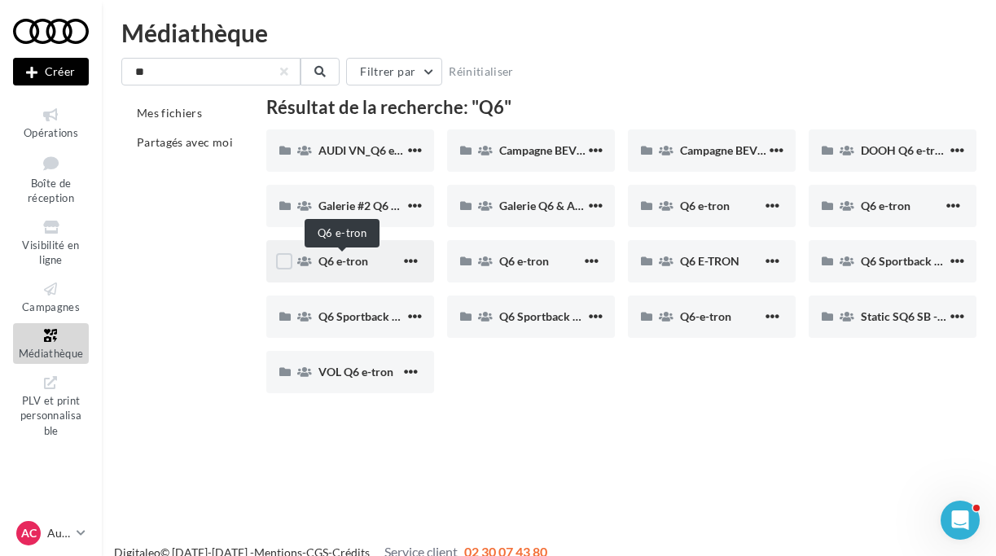
click at [346, 262] on span "Q6 e-tron" at bounding box center [343, 261] width 50 height 14
